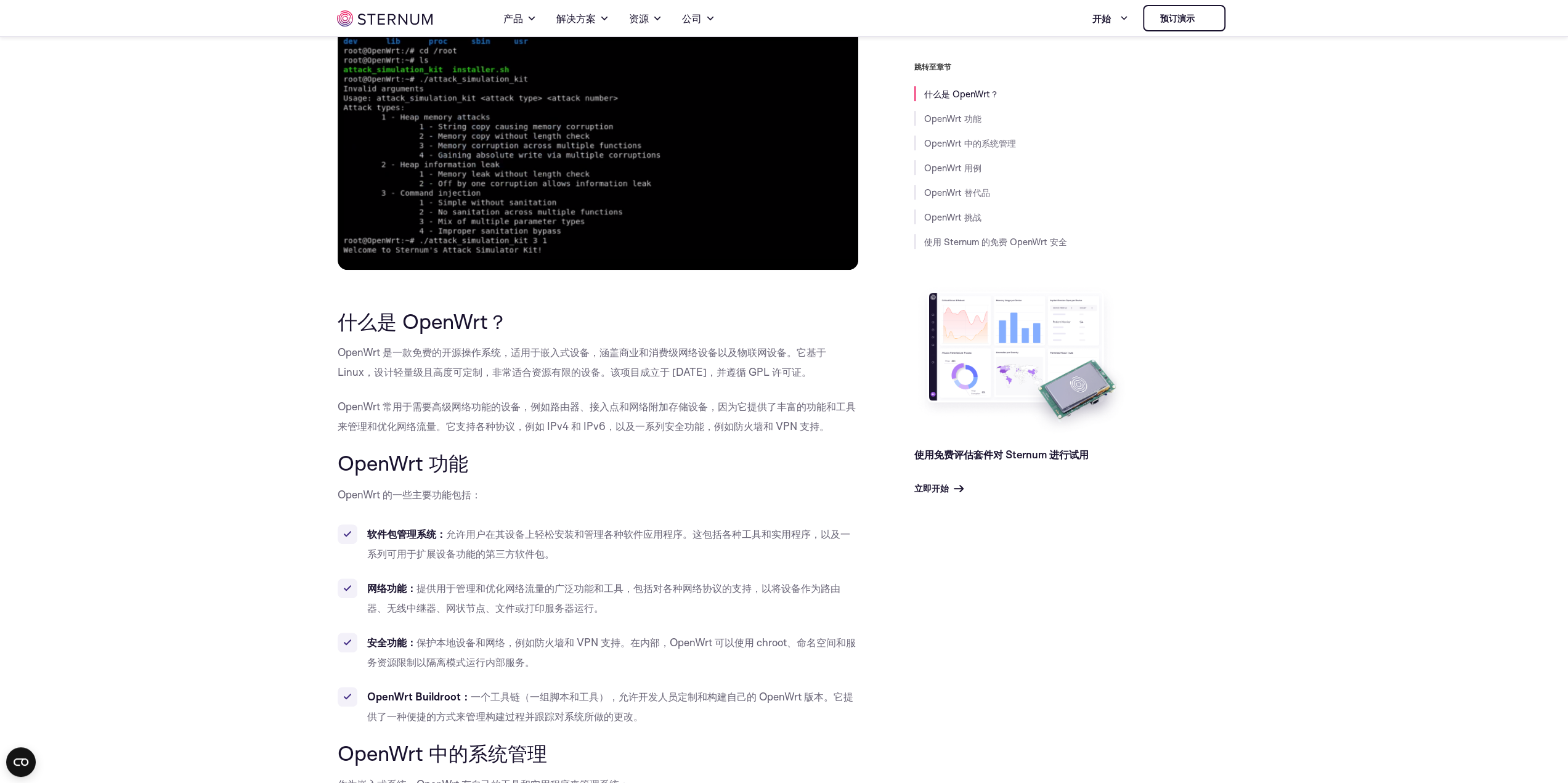
scroll to position [229, 0]
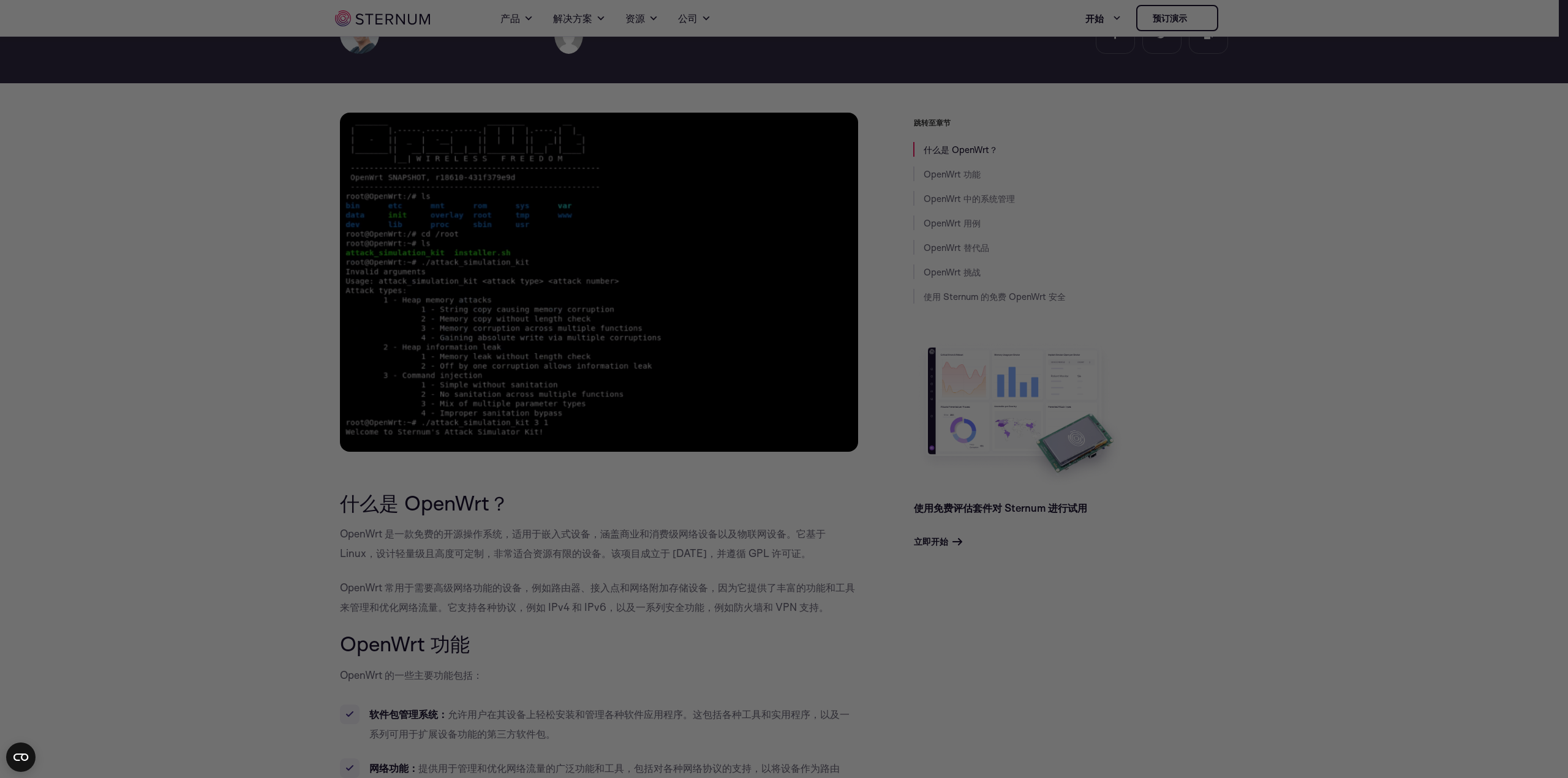
click at [579, 26] on div at bounding box center [792, 393] width 1584 height 786
click at [579, 16] on div at bounding box center [792, 393] width 1584 height 786
click at [642, 16] on div at bounding box center [792, 393] width 1584 height 786
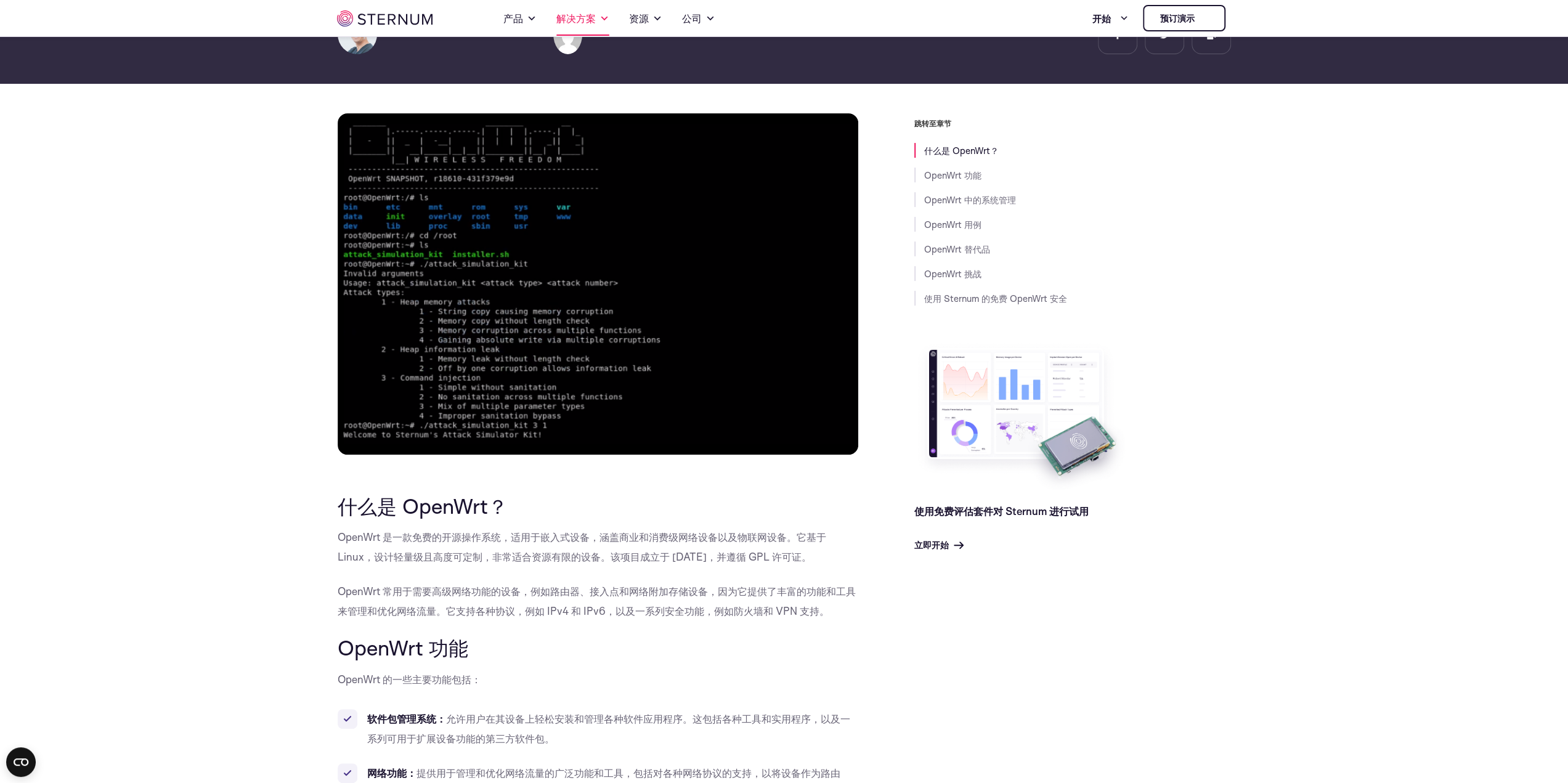
click at [564, 19] on font "解决方案" at bounding box center [576, 18] width 40 height 13
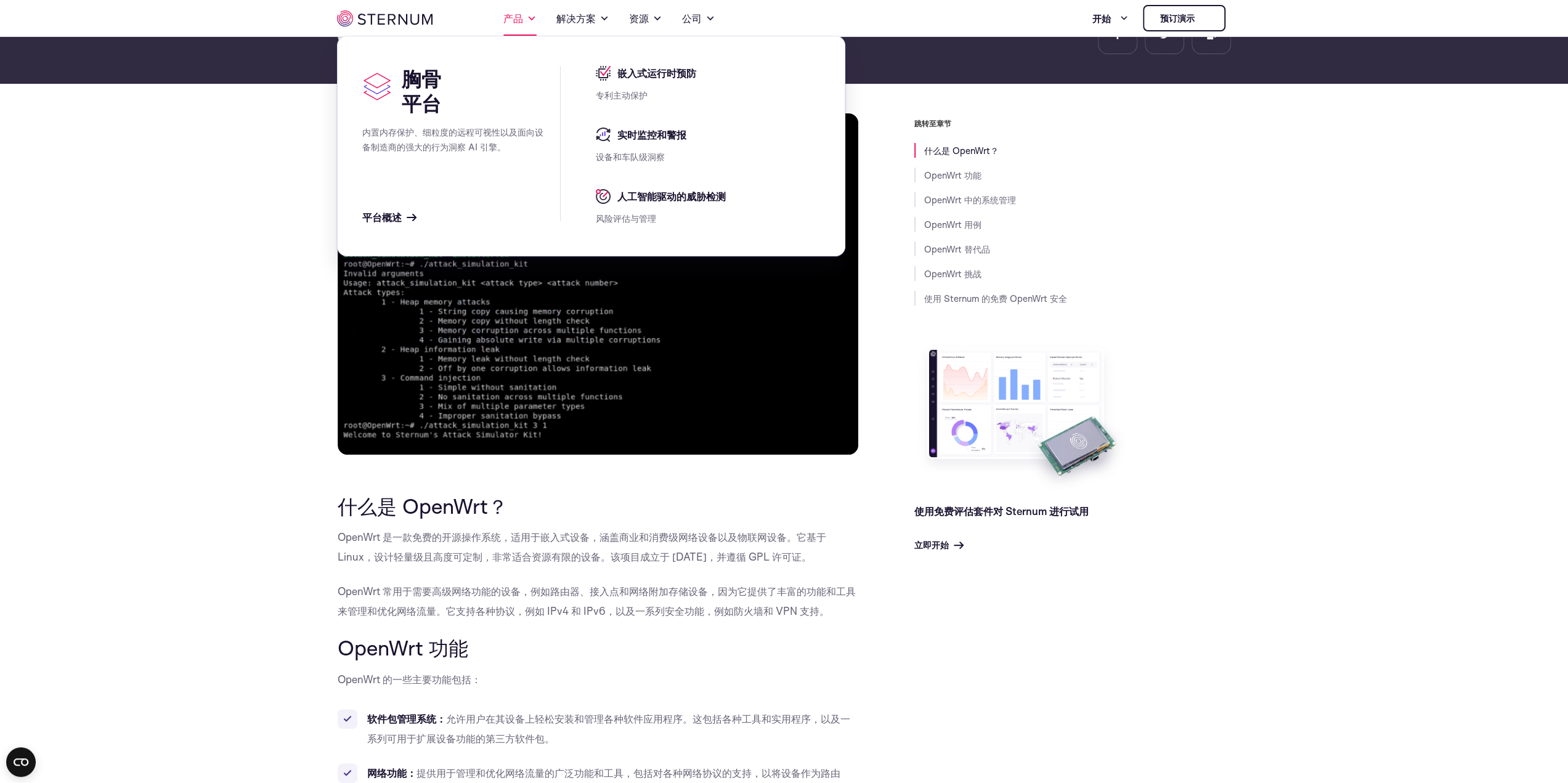
click at [527, 19] on span at bounding box center [532, 18] width 10 height 15
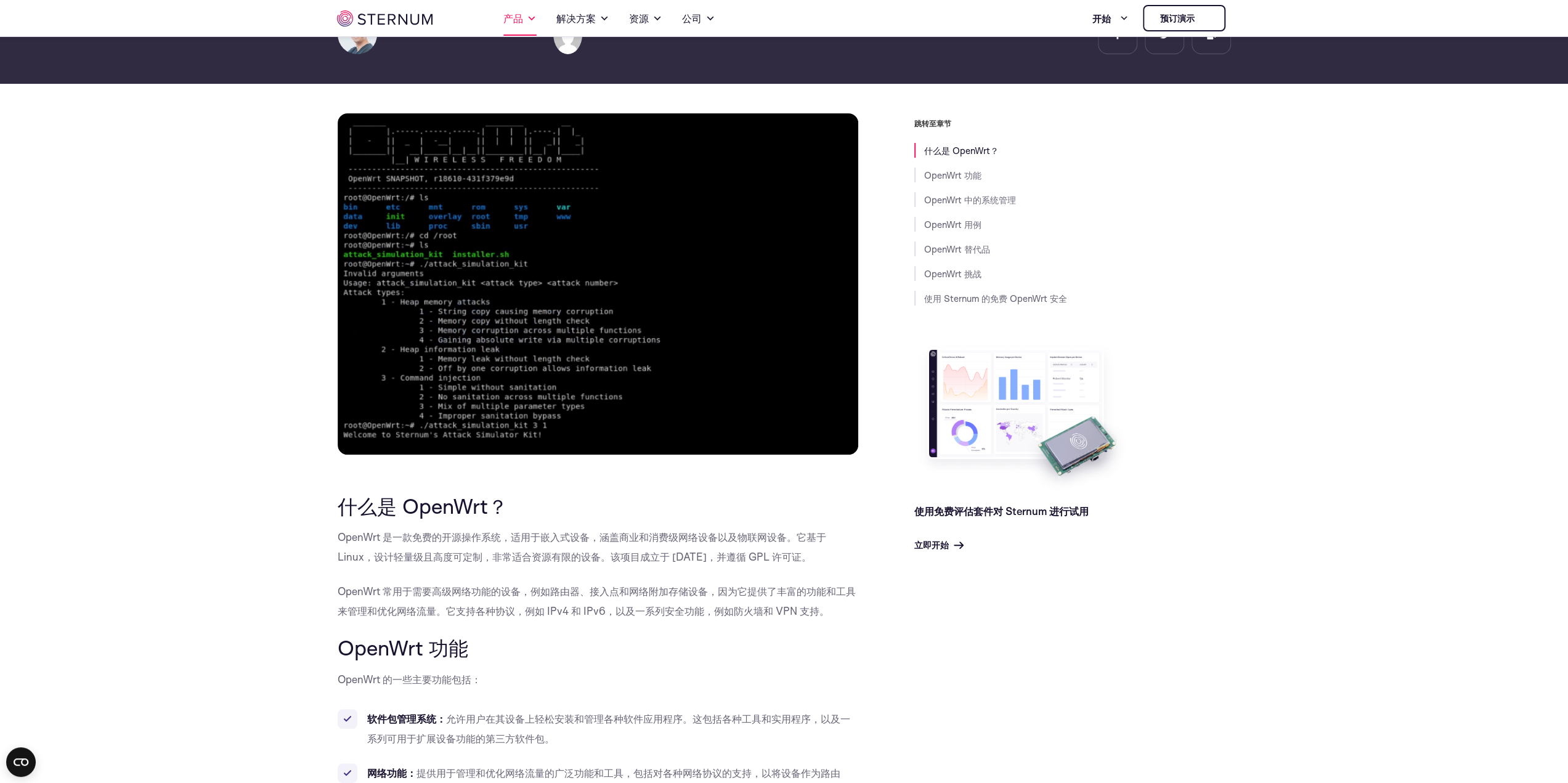
click at [527, 16] on span at bounding box center [532, 18] width 10 height 15
click at [566, 14] on font "解决方案" at bounding box center [576, 18] width 40 height 13
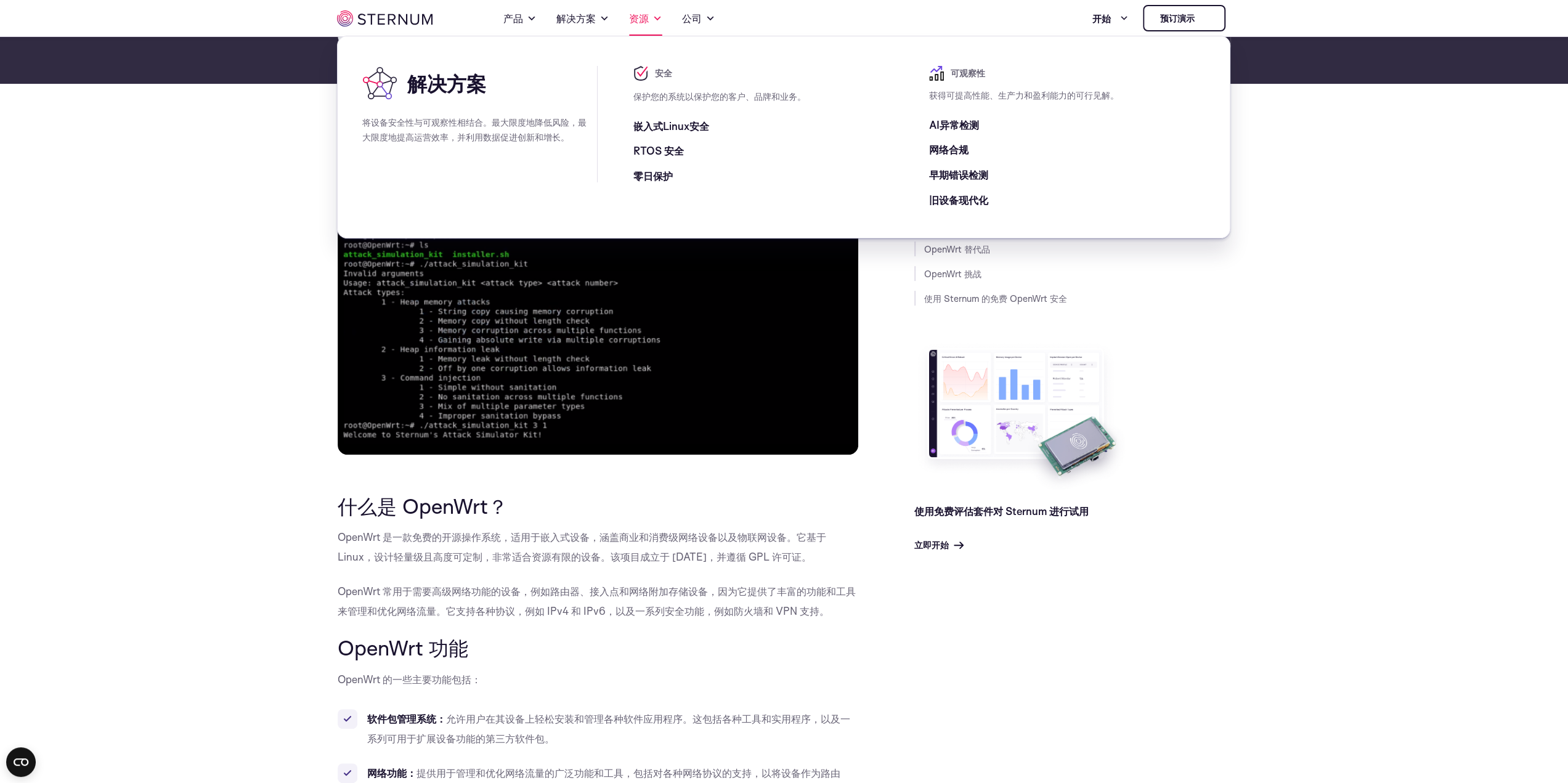
click at [637, 14] on font "资源" at bounding box center [639, 18] width 20 height 13
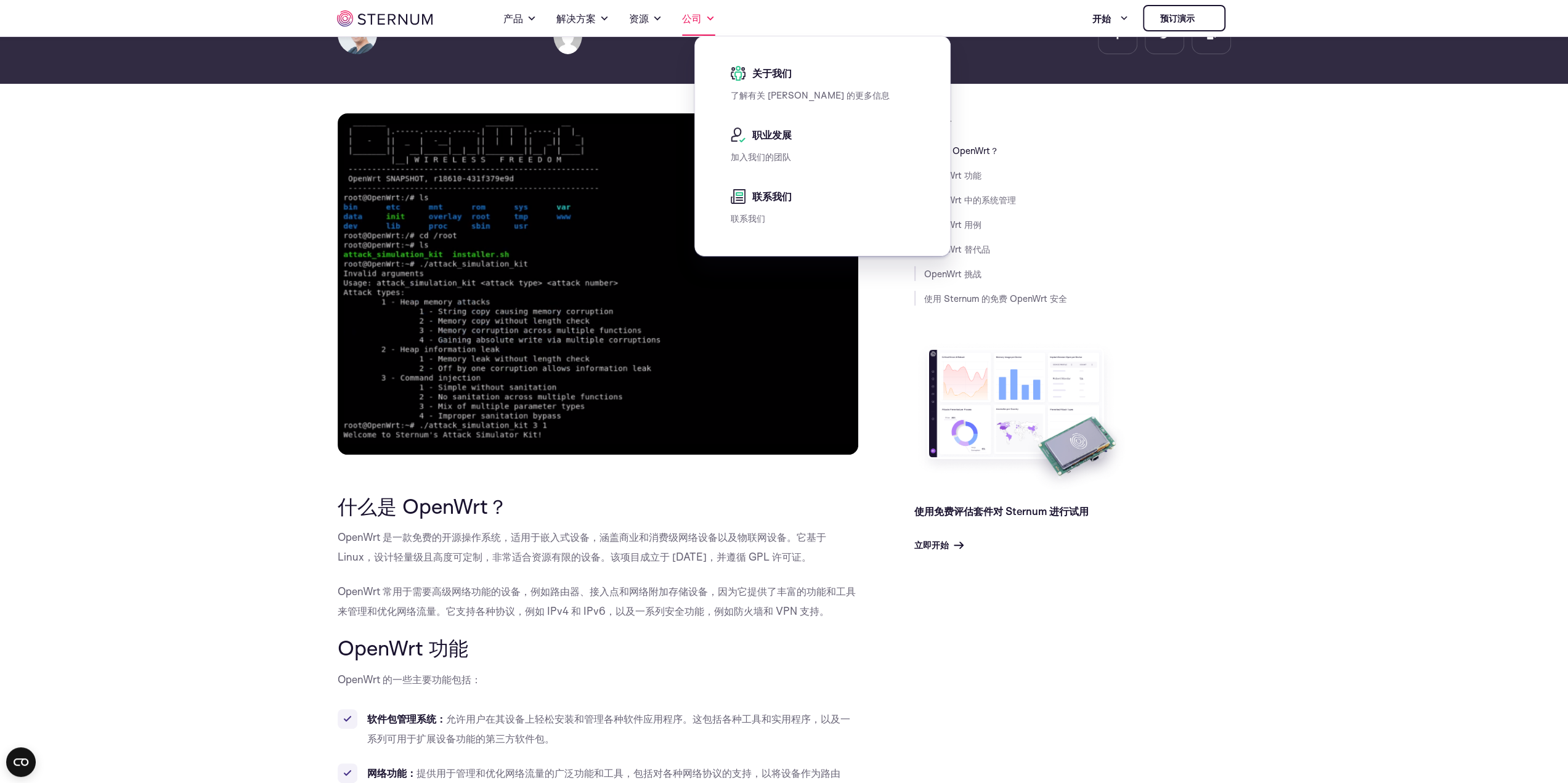
click at [703, 13] on link "公司" at bounding box center [698, 18] width 33 height 35
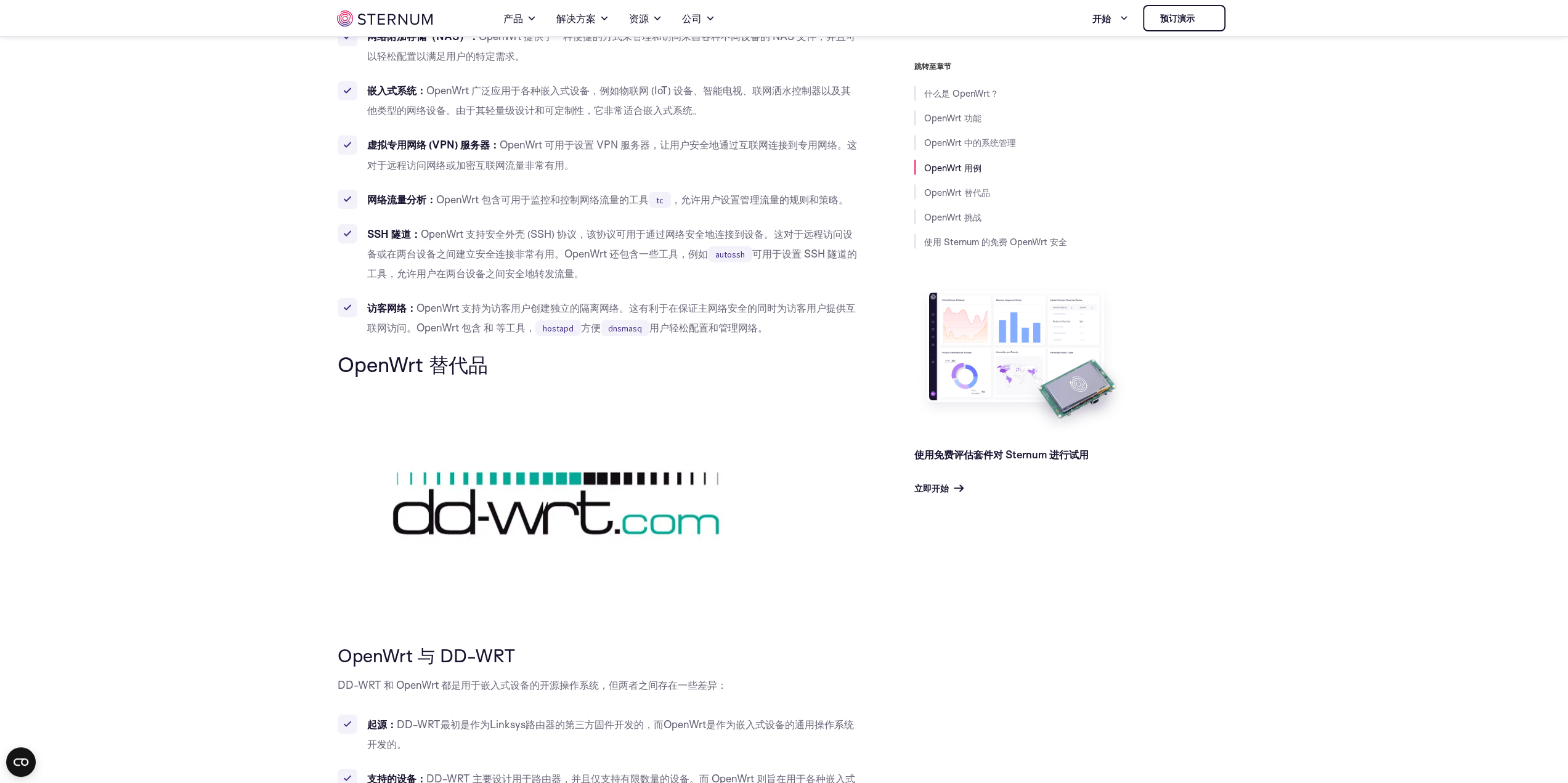
scroll to position [1954, 0]
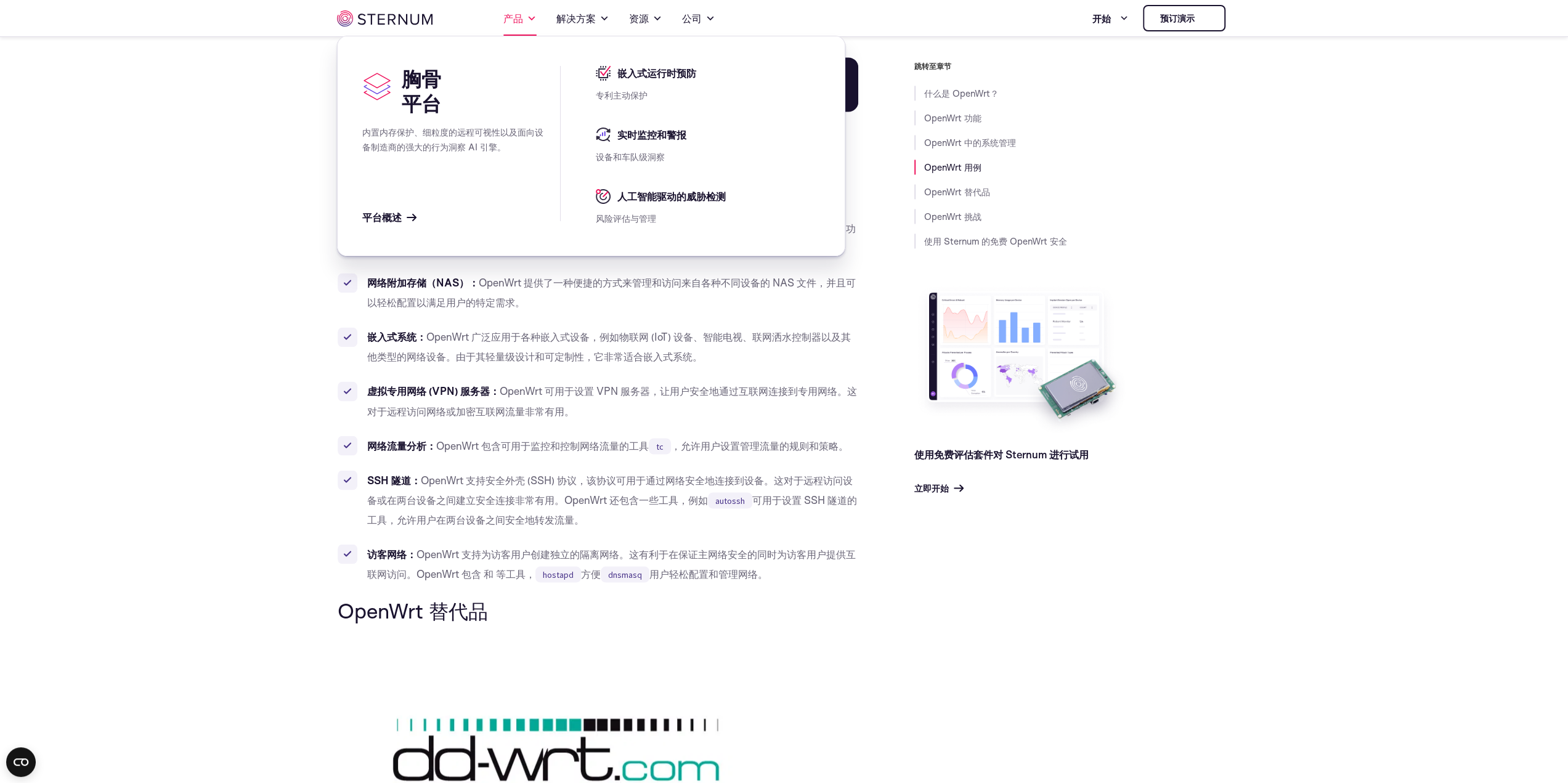
click at [511, 18] on font "产品" at bounding box center [513, 18] width 20 height 13
